Goal: Complete application form

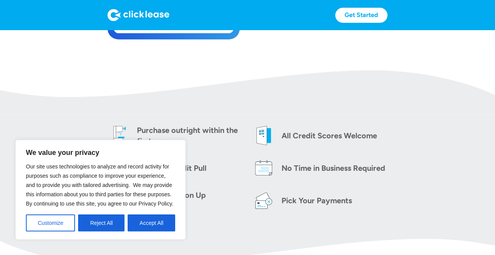
scroll to position [290, 0]
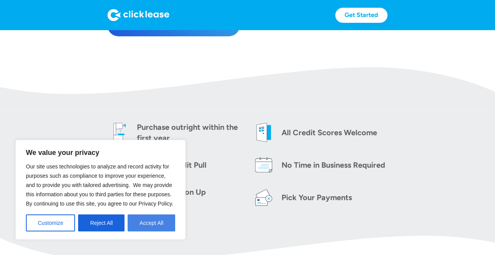
click at [145, 218] on button "Accept All" at bounding box center [152, 223] width 48 height 17
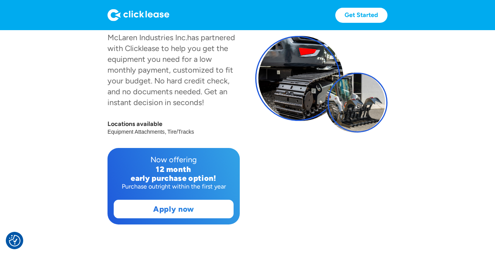
scroll to position [105, 0]
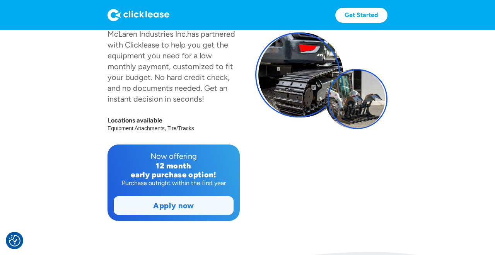
click at [180, 204] on link "Apply now" at bounding box center [173, 206] width 119 height 18
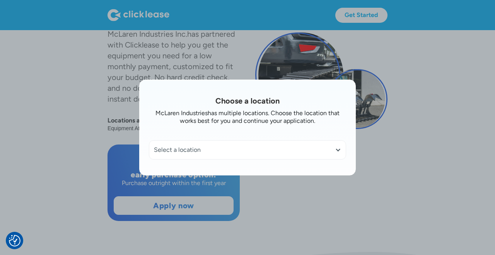
click at [337, 148] on div at bounding box center [338, 150] width 6 height 6
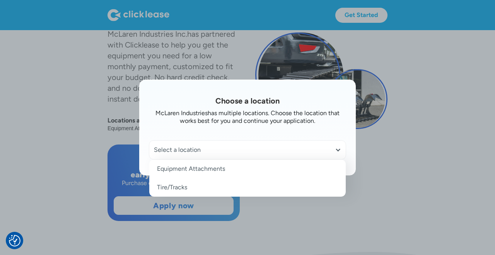
click at [196, 163] on link "Equipment Attachments" at bounding box center [247, 169] width 196 height 19
click at [183, 174] on link "Equipment Attachments" at bounding box center [247, 169] width 196 height 19
click at [87, 135] on div at bounding box center [247, 127] width 495 height 255
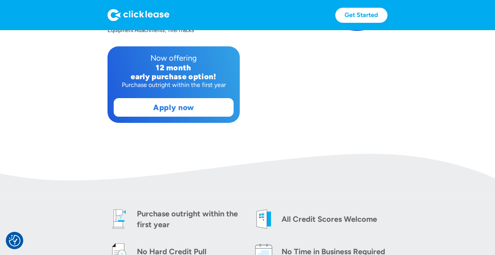
scroll to position [201, 0]
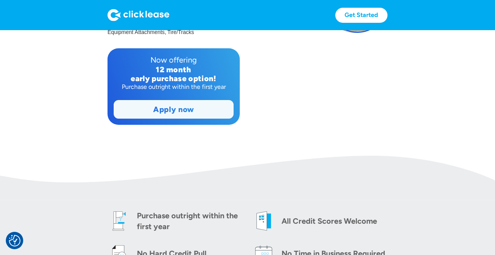
click at [170, 108] on link "Apply now" at bounding box center [173, 109] width 119 height 18
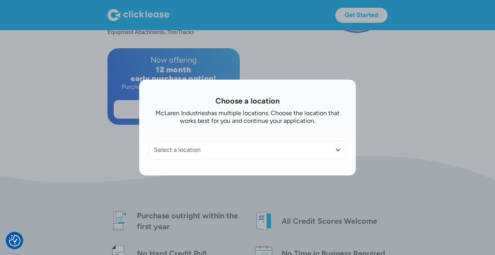
click at [338, 152] on div at bounding box center [338, 150] width 6 height 6
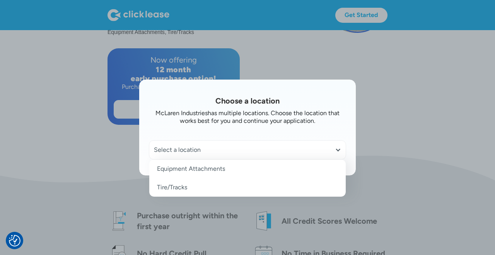
click at [193, 169] on link "Equipment Attachments" at bounding box center [247, 169] width 196 height 19
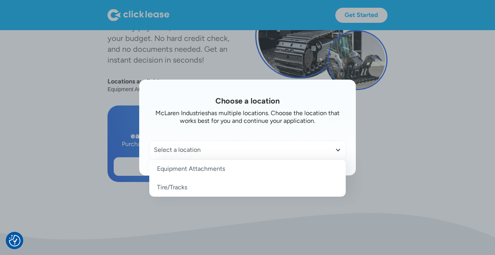
scroll to position [140, 0]
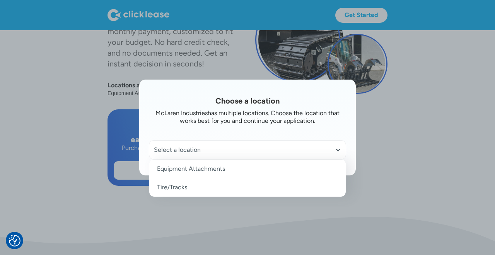
click at [388, 157] on div at bounding box center [247, 127] width 495 height 255
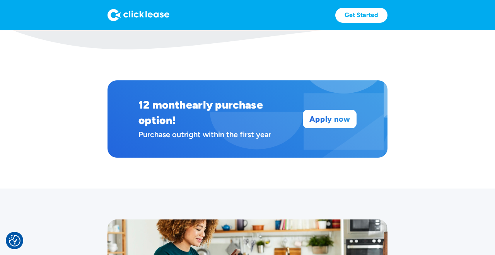
scroll to position [504, 0]
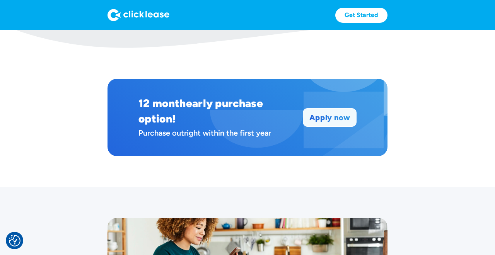
click at [330, 125] on link "Apply now" at bounding box center [329, 118] width 53 height 18
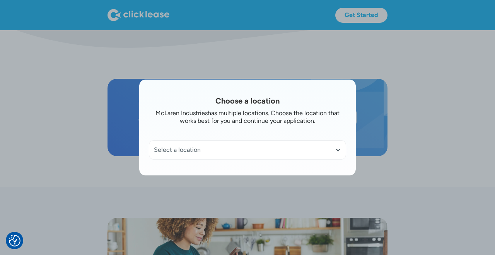
click at [341, 151] on div at bounding box center [338, 150] width 6 height 6
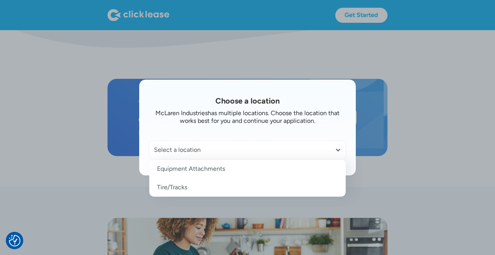
click at [209, 171] on link "Equipment Attachments" at bounding box center [247, 169] width 196 height 19
click at [95, 141] on div at bounding box center [247, 127] width 495 height 255
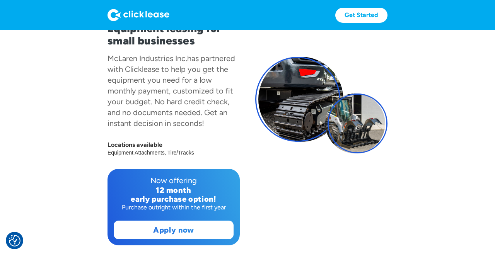
scroll to position [60, 0]
